Goal: Communication & Community: Ask a question

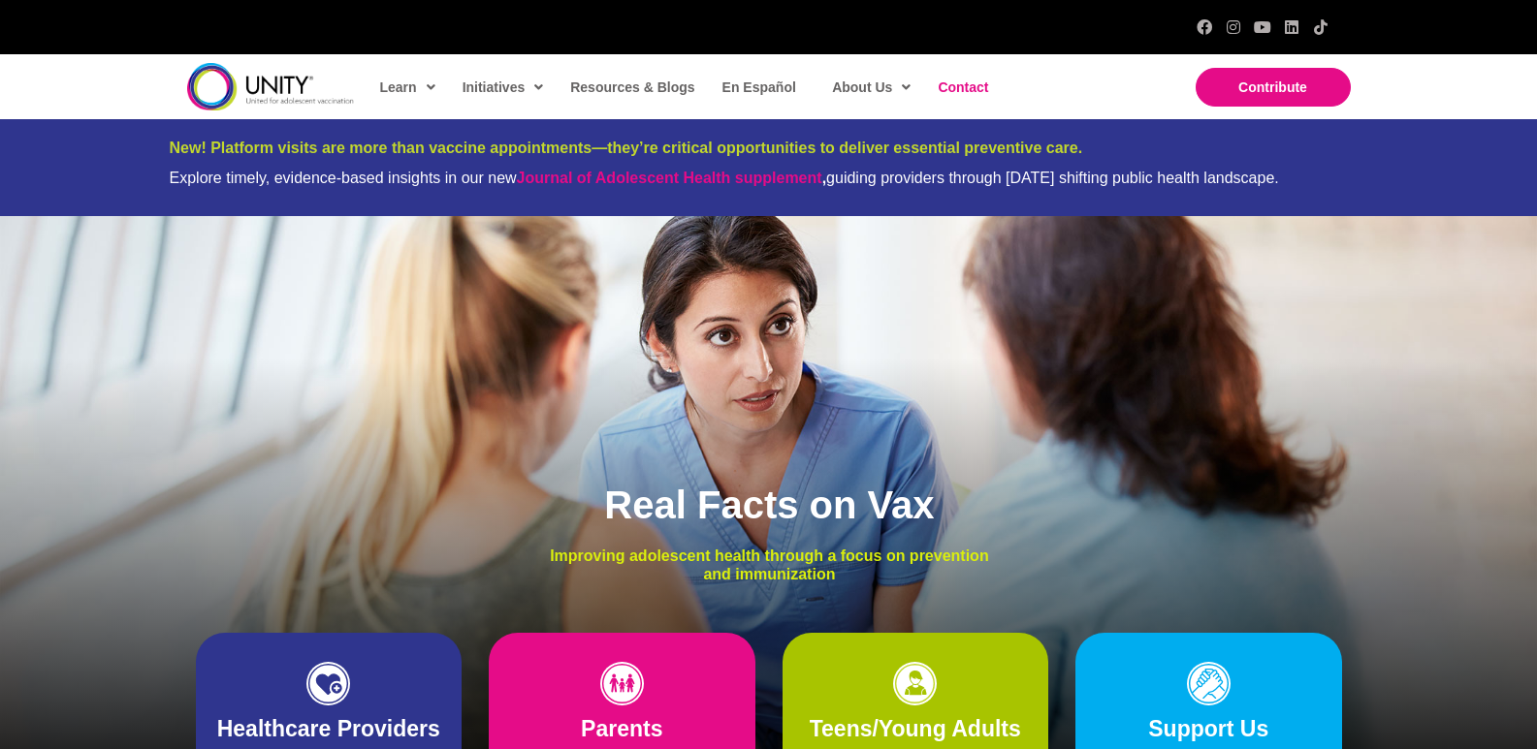
click at [961, 83] on span "Contact" at bounding box center [962, 87] width 50 height 16
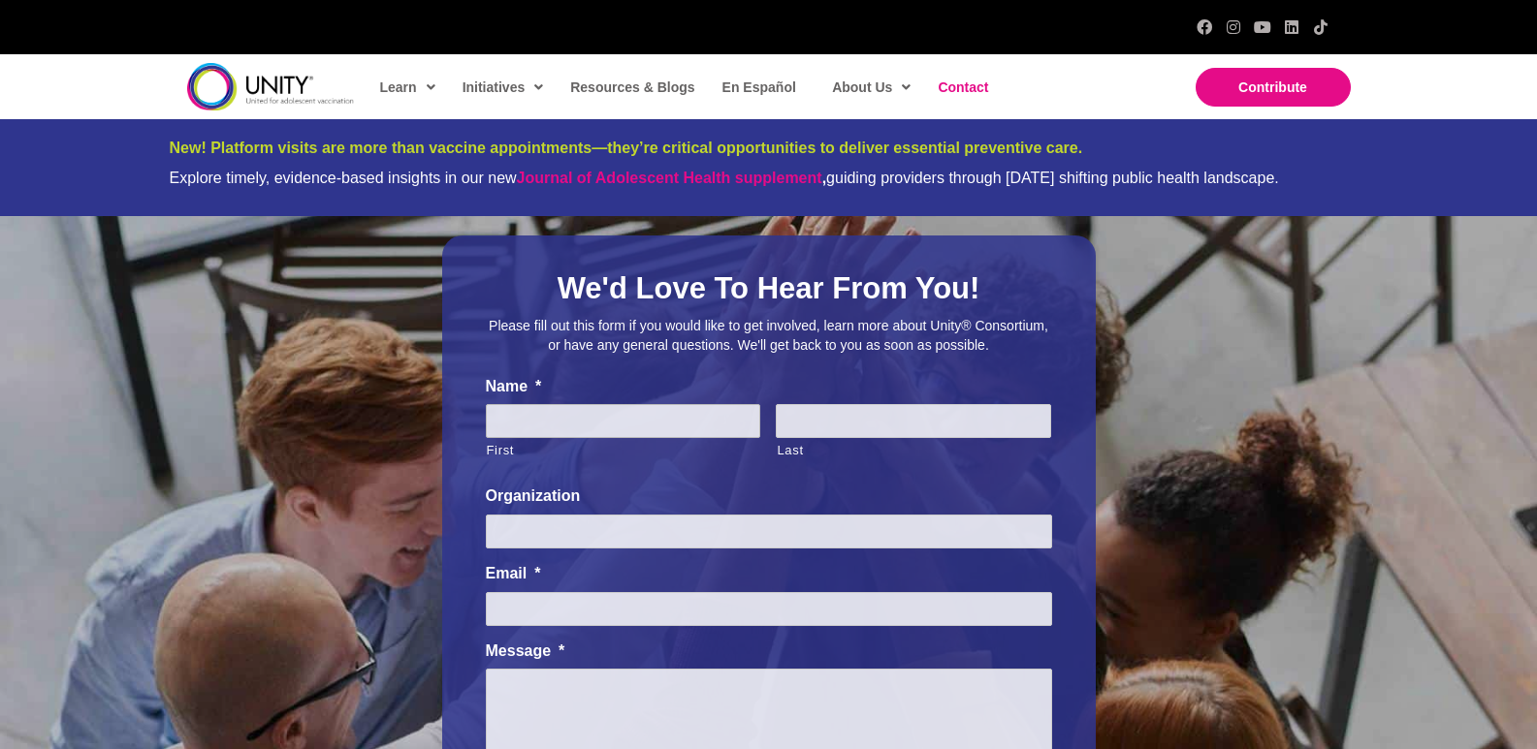
click at [593, 435] on input "First" at bounding box center [623, 421] width 275 height 34
type input "Lily"
type input "[PERSON_NAME]"
type input "SummitSanitize Guild"
type input "[EMAIL_ADDRESS][DOMAIN_NAME]"
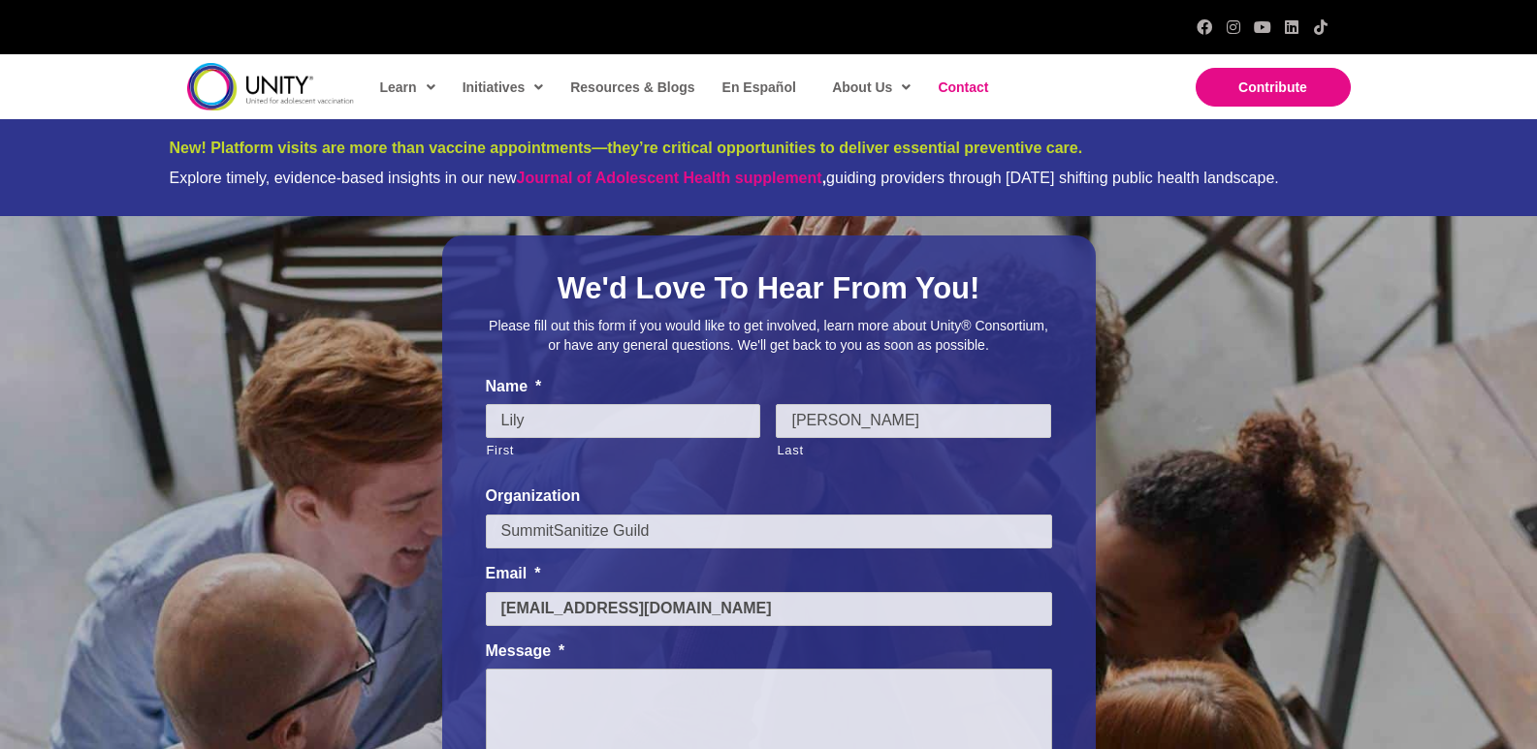
click at [580, 683] on textarea "Message *" at bounding box center [769, 717] width 566 height 97
paste textarea "I am local and would love an opportunity to provide you with a professional cle…"
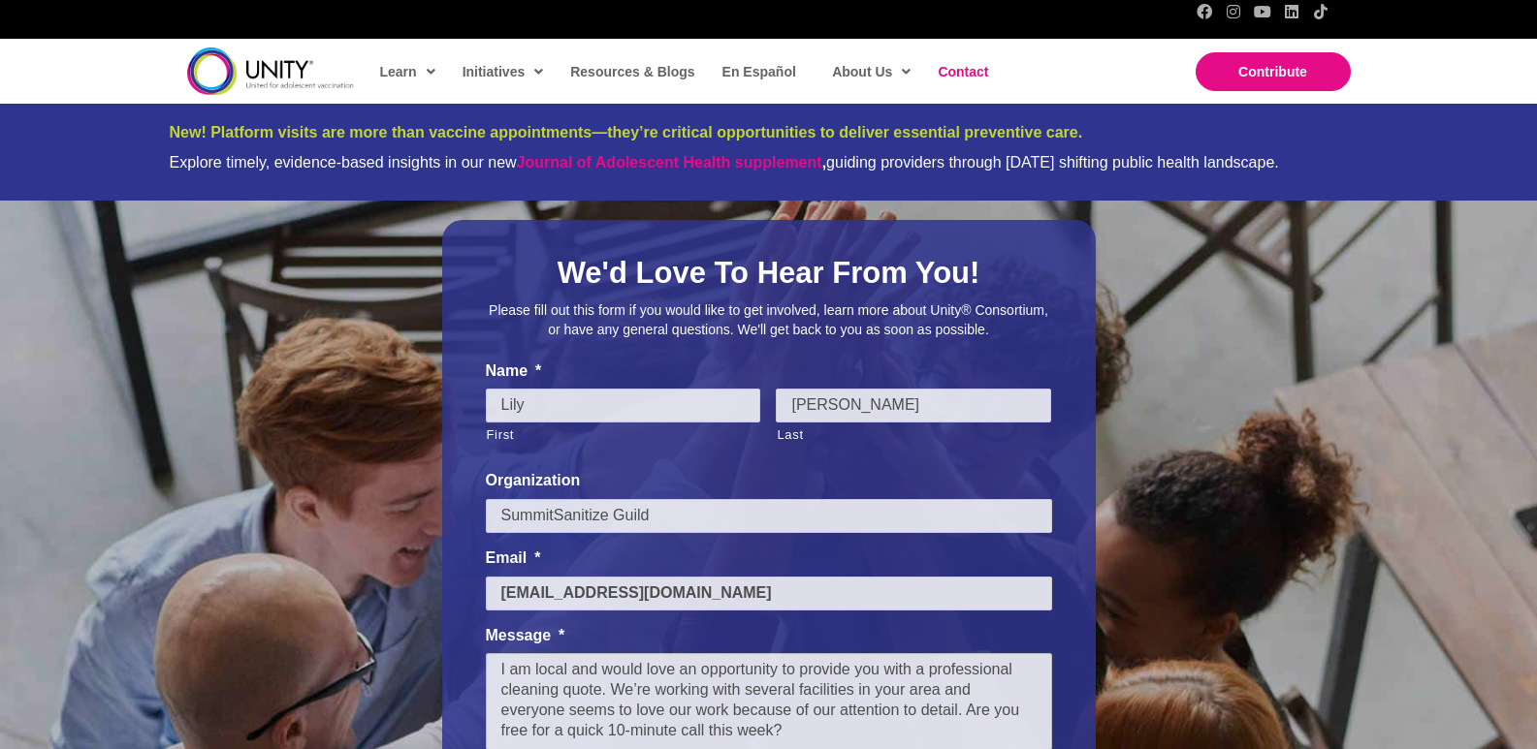
scroll to position [292, 0]
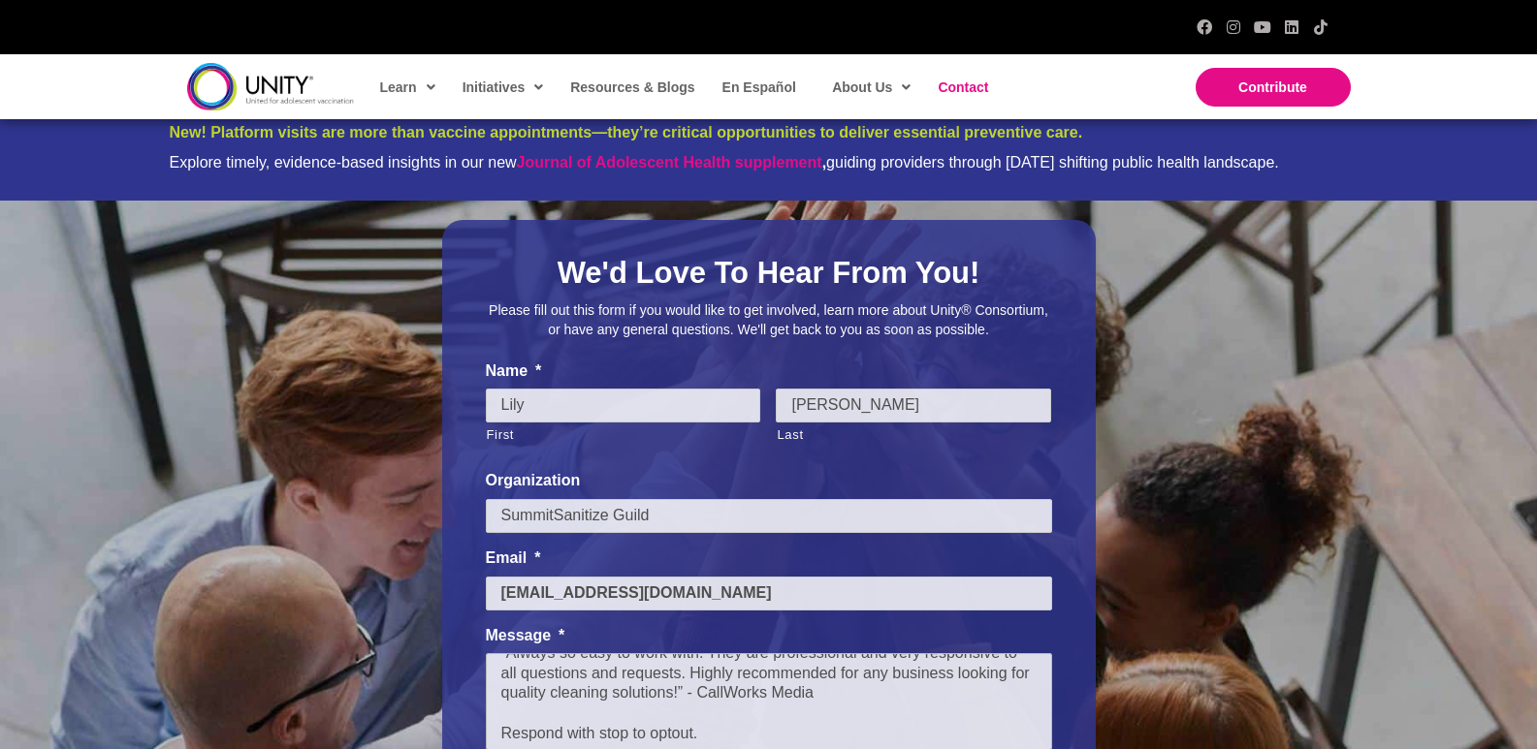
type textarea "I am local and would love an opportunity to provide you with a professional cle…"
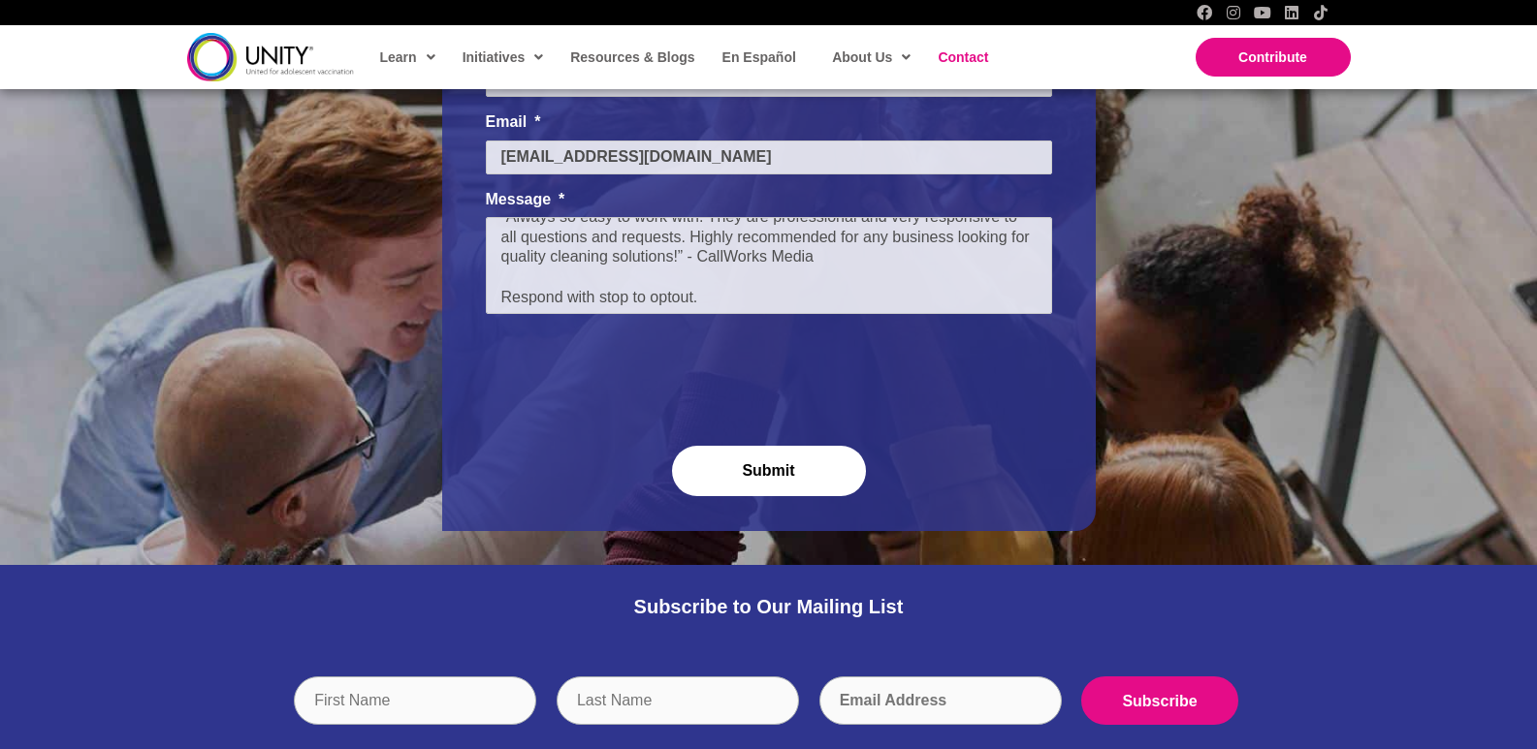
click at [752, 476] on input "Submit" at bounding box center [769, 471] width 194 height 50
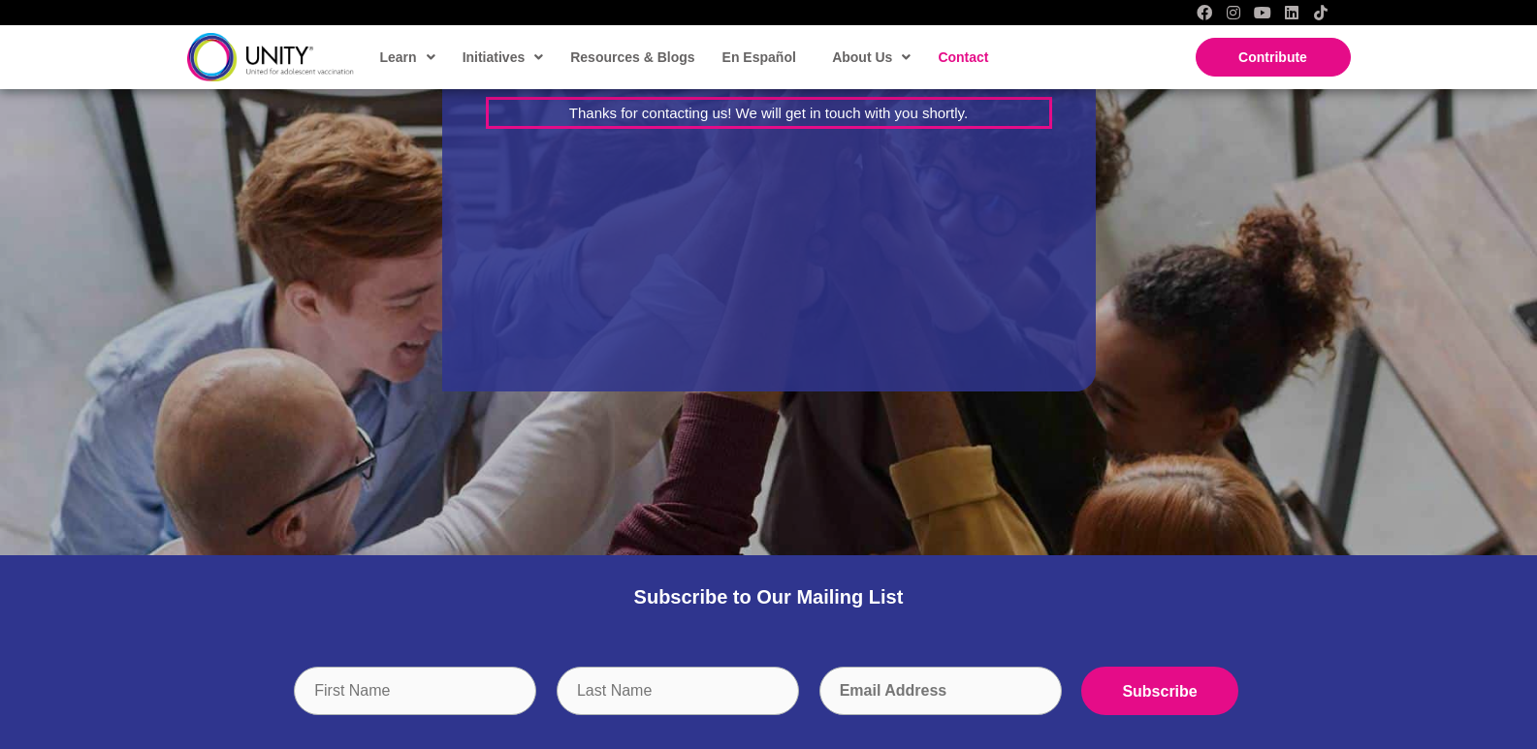
scroll to position [0, 0]
